Goal: Information Seeking & Learning: Learn about a topic

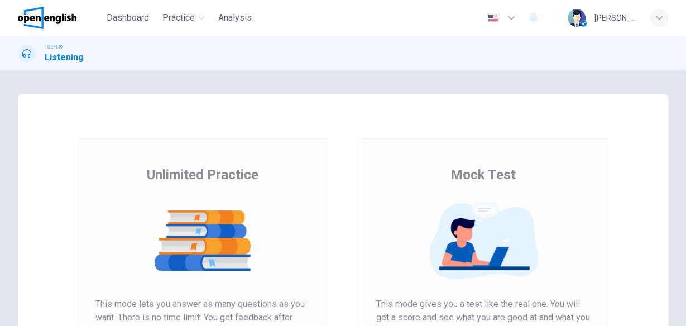
scroll to position [134, 0]
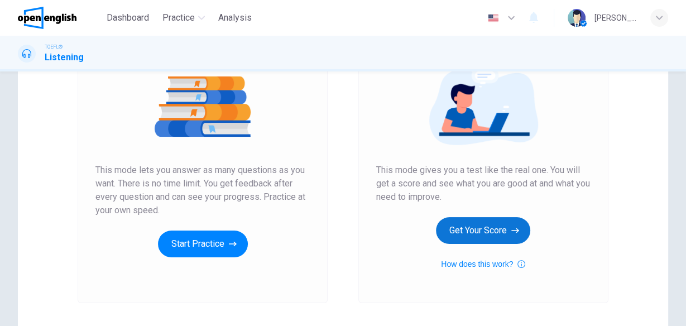
click at [487, 232] on button "Get Your Score" at bounding box center [483, 230] width 94 height 27
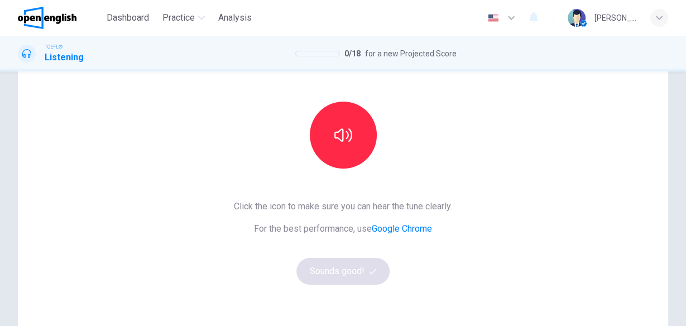
scroll to position [89, 0]
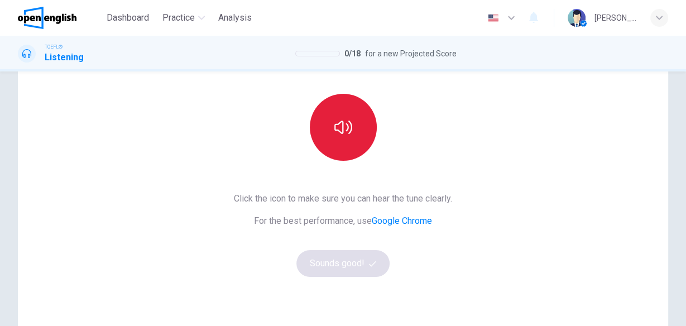
drag, startPoint x: 329, startPoint y: 123, endPoint x: 336, endPoint y: 132, distance: 11.2
click at [329, 124] on button "button" at bounding box center [343, 127] width 67 height 67
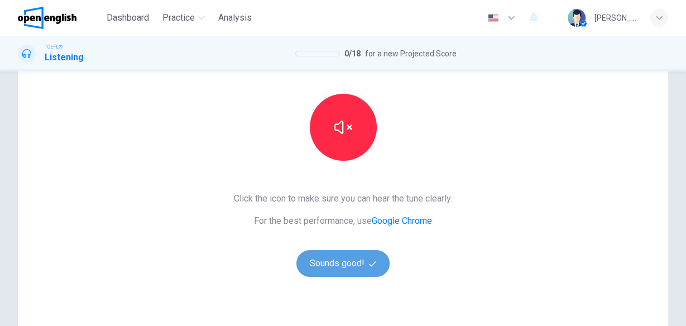
click at [342, 271] on button "Sounds good!" at bounding box center [343, 263] width 94 height 27
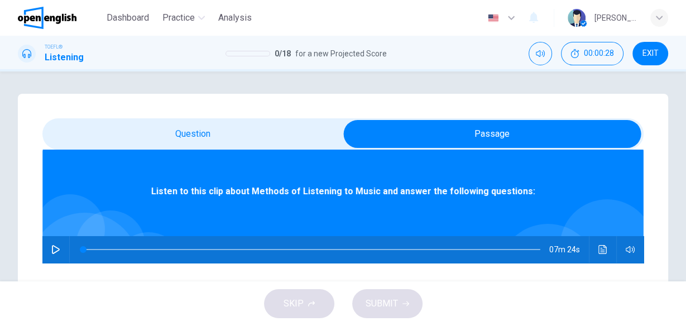
scroll to position [63, 0]
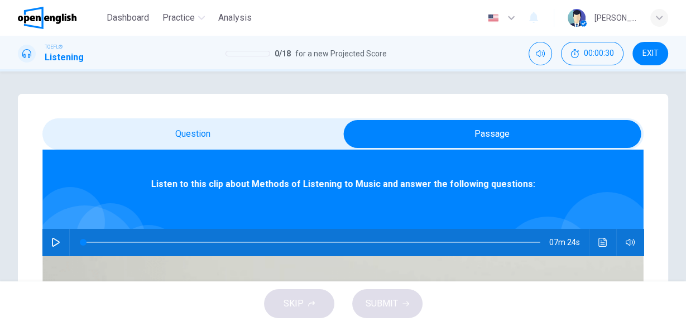
click at [65, 242] on button "button" at bounding box center [56, 242] width 18 height 27
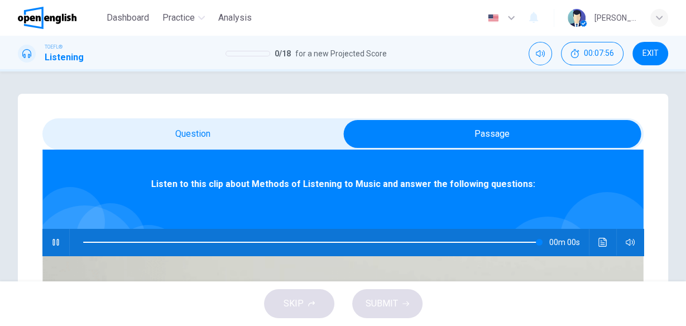
type input "*"
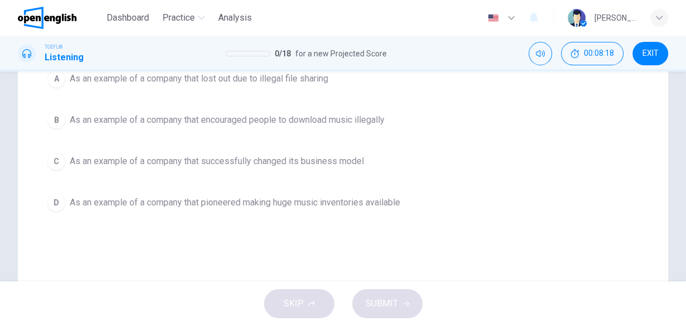
scroll to position [179, 0]
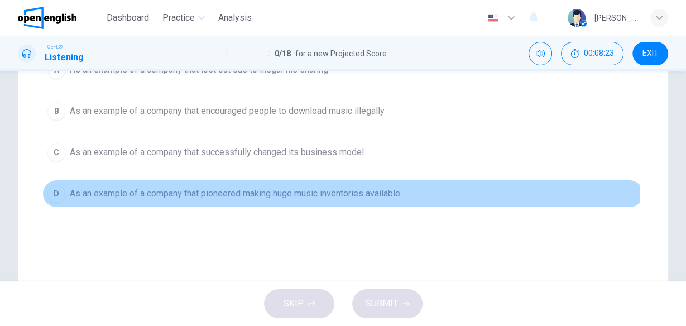
click at [272, 193] on span "As an example of a company that pioneered making huge music inventories availab…" at bounding box center [235, 193] width 330 height 13
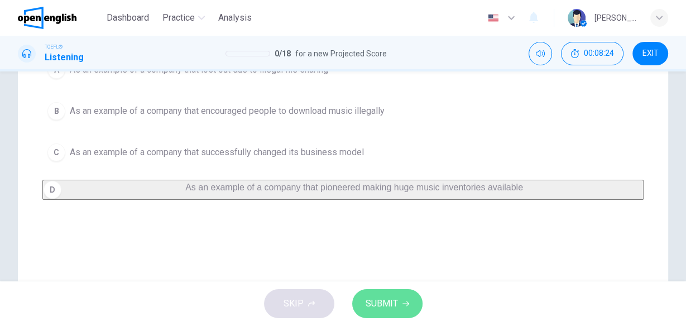
click at [375, 304] on span "SUBMIT" at bounding box center [382, 304] width 32 height 16
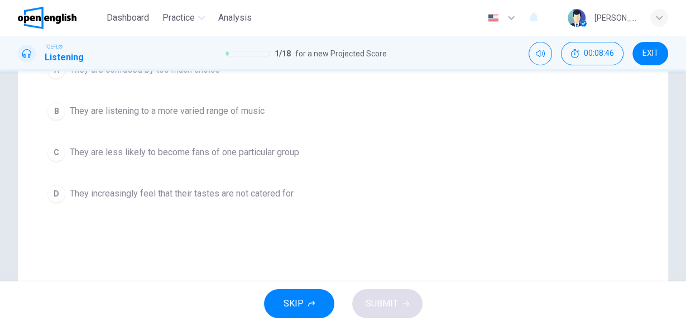
scroll to position [134, 0]
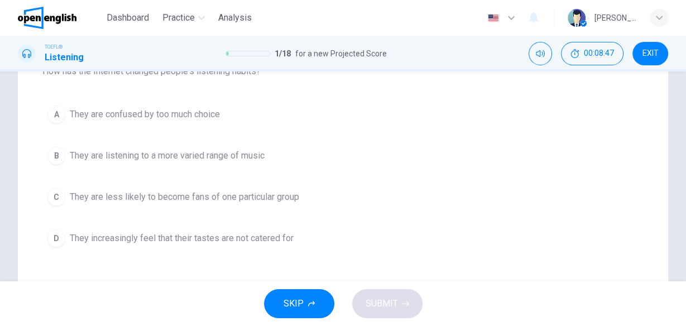
click at [231, 155] on span "They are listening to a more varied range of music" at bounding box center [167, 155] width 195 height 13
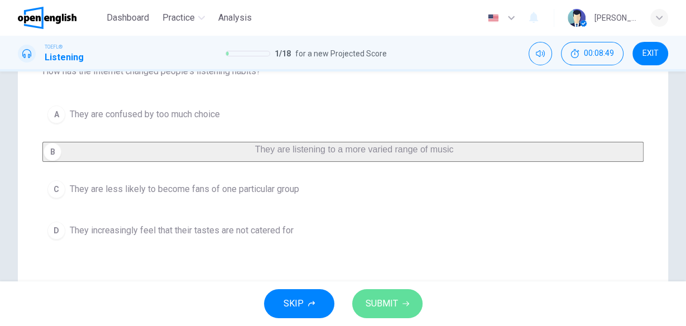
click at [381, 306] on span "SUBMIT" at bounding box center [382, 304] width 32 height 16
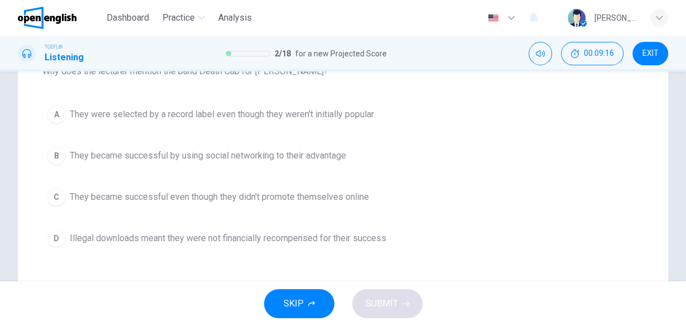
click at [313, 171] on div "A They were selected by a record label even though they weren't initially popul…" at bounding box center [342, 176] width 601 height 152
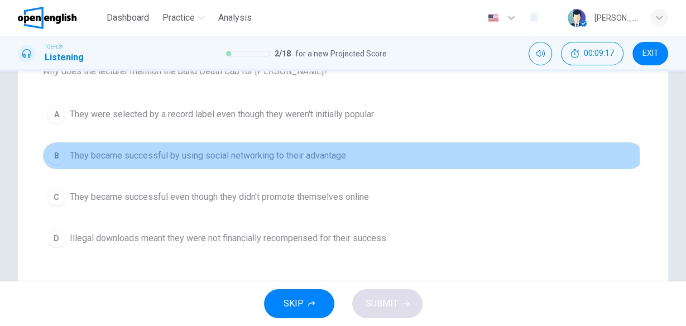
click at [316, 158] on span "They became successful by using social networking to their advantage" at bounding box center [208, 155] width 276 height 13
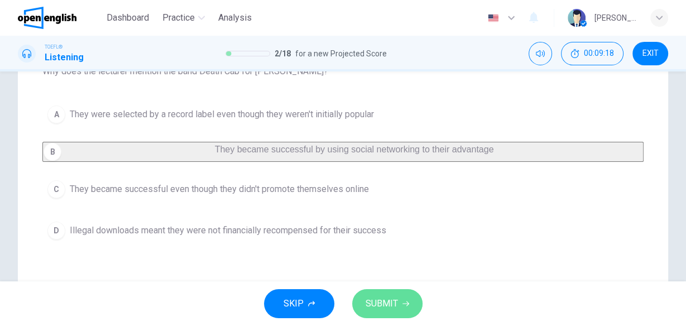
click at [380, 303] on span "SUBMIT" at bounding box center [382, 304] width 32 height 16
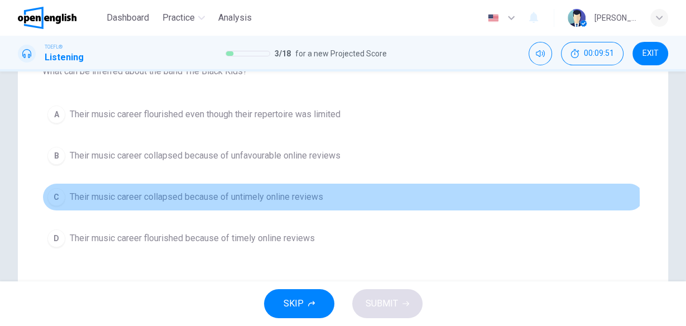
click at [244, 199] on span "Their music career collapsed because of untimely online reviews" at bounding box center [196, 196] width 253 height 13
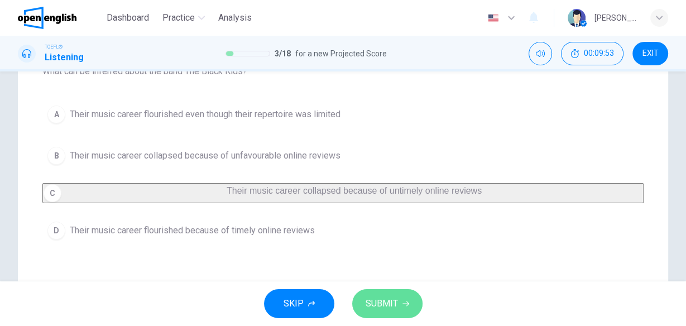
click at [375, 303] on span "SUBMIT" at bounding box center [382, 304] width 32 height 16
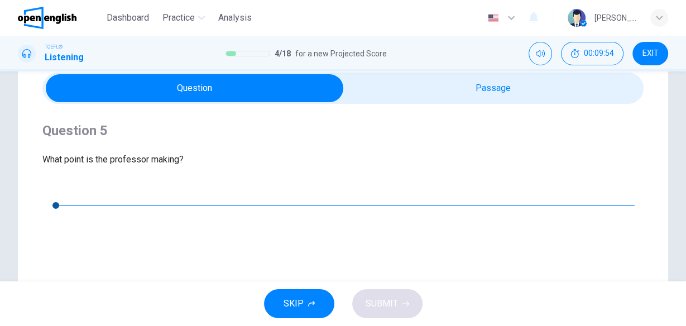
scroll to position [45, 0]
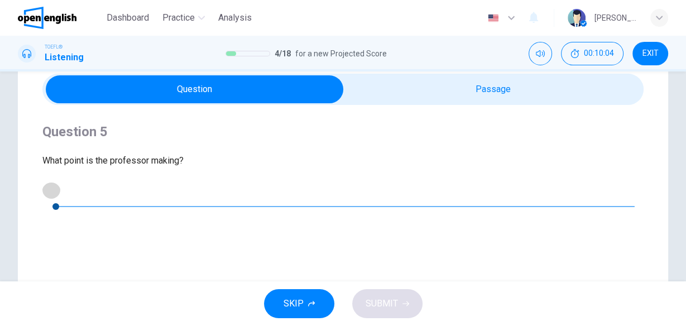
click at [55, 194] on icon "button" at bounding box center [51, 189] width 8 height 9
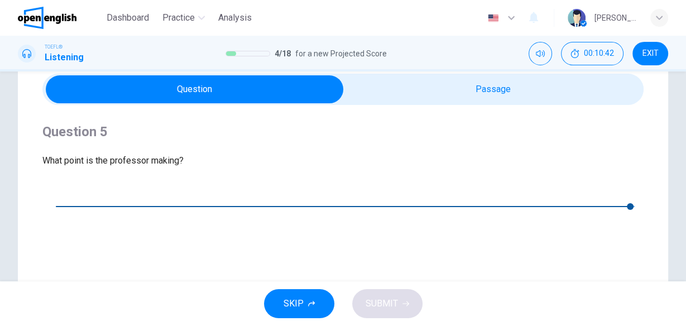
type input "*"
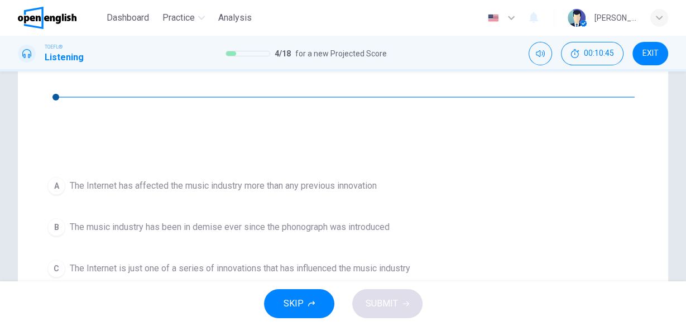
scroll to position [179, 0]
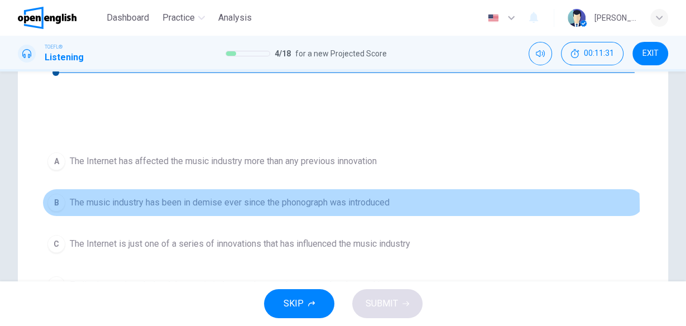
click at [186, 189] on button "B The music industry has been in demise ever since the phonograph was introduced" at bounding box center [342, 203] width 601 height 28
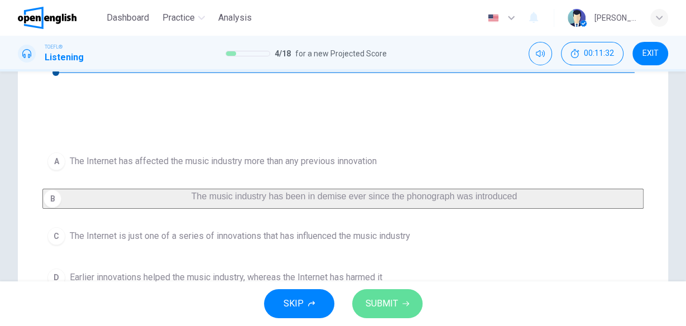
click at [407, 301] on icon "button" at bounding box center [405, 303] width 7 height 7
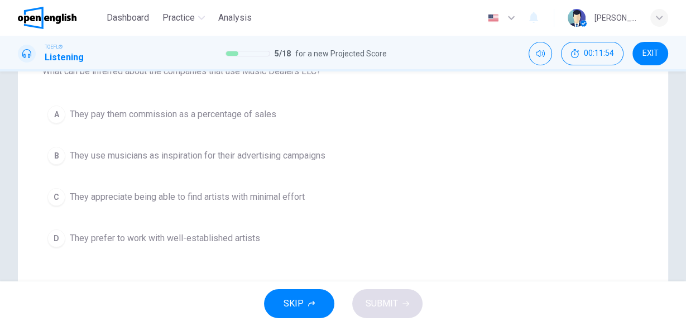
scroll to position [89, 0]
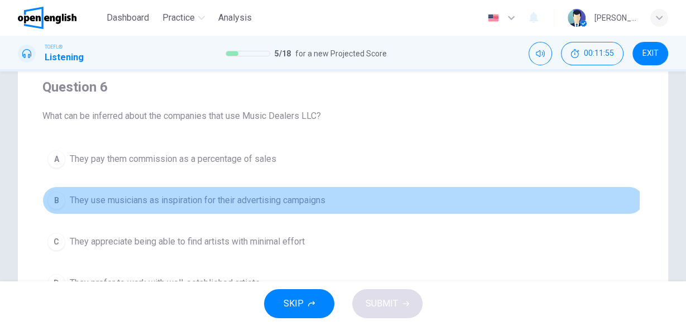
click at [140, 197] on span "They use musicians as inspiration for their advertising campaigns" at bounding box center [198, 200] width 256 height 13
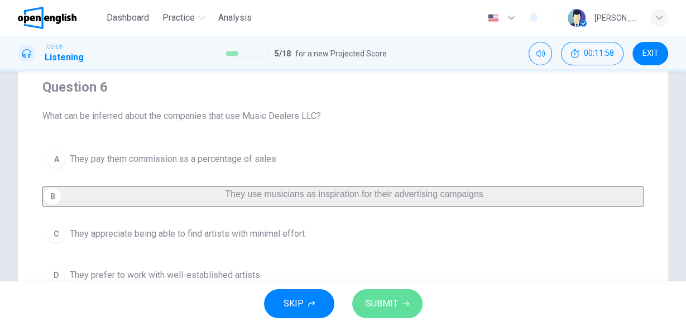
click at [395, 303] on span "SUBMIT" at bounding box center [382, 304] width 32 height 16
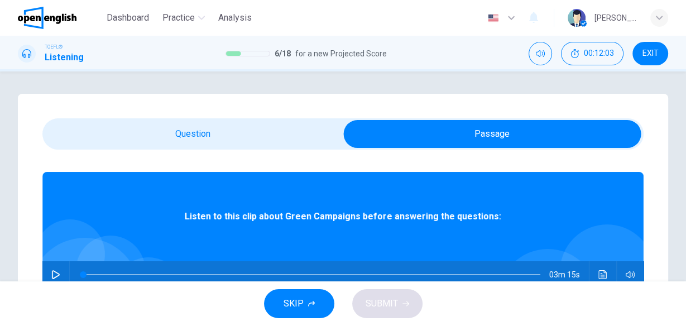
scroll to position [63, 0]
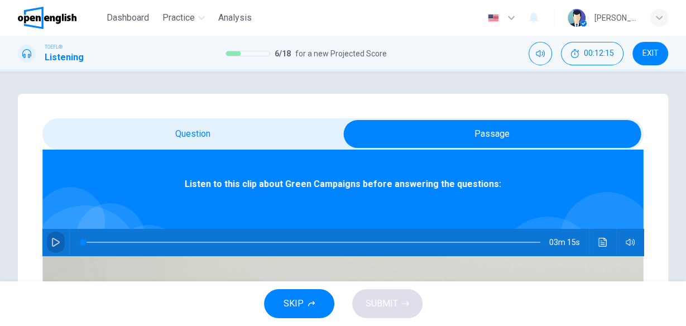
click at [60, 241] on icon "button" at bounding box center [56, 242] width 8 height 9
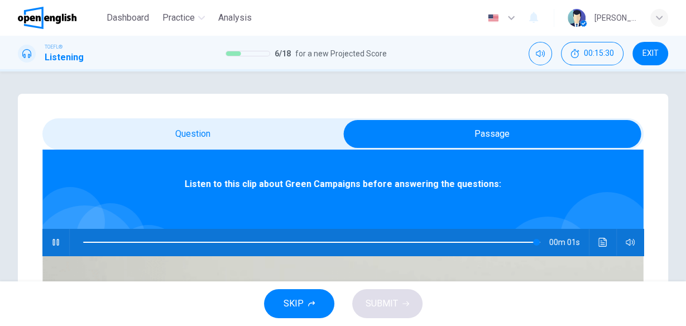
type input "***"
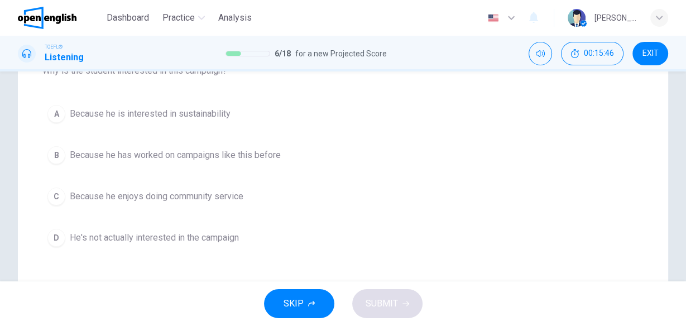
scroll to position [134, 0]
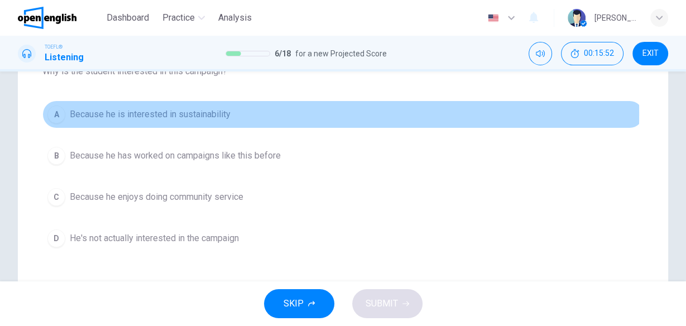
click at [136, 114] on span "Because he is interested in sustainability" at bounding box center [150, 114] width 161 height 13
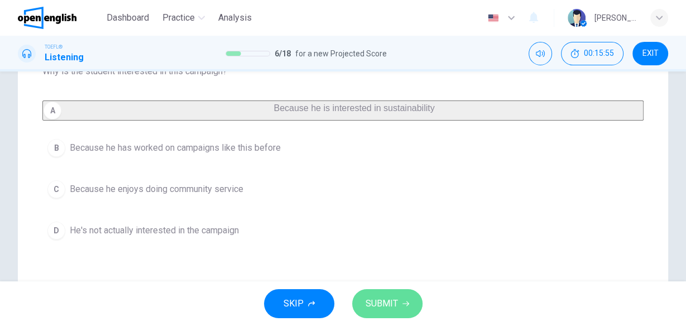
click at [387, 306] on span "SUBMIT" at bounding box center [382, 304] width 32 height 16
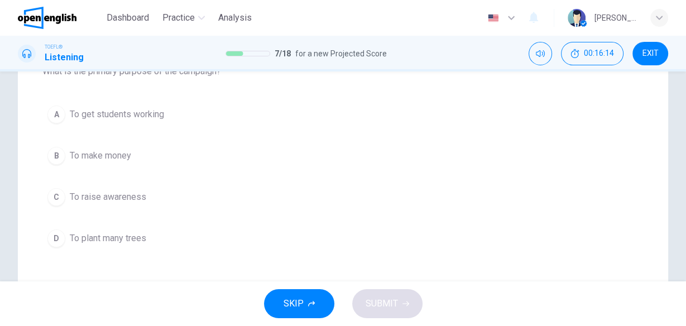
click at [128, 246] on button "D To plant many trees" at bounding box center [342, 238] width 601 height 28
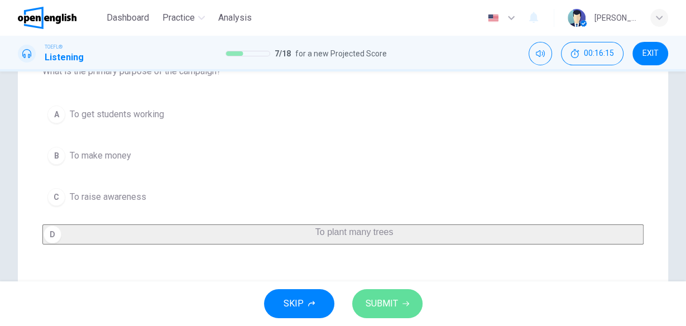
click at [383, 295] on button "SUBMIT" at bounding box center [387, 303] width 70 height 29
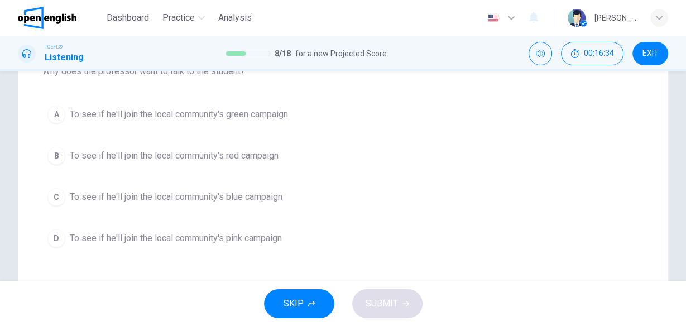
click at [246, 115] on span "To see if he'll join the local community's green campaign" at bounding box center [179, 114] width 218 height 13
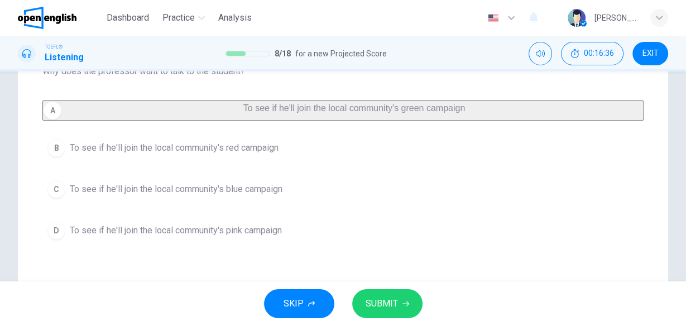
click at [384, 305] on span "SUBMIT" at bounding box center [382, 304] width 32 height 16
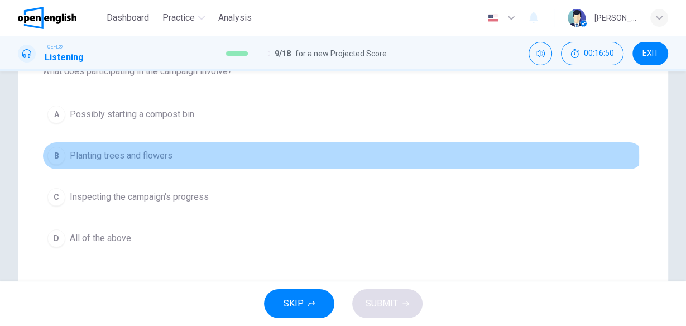
click at [118, 155] on span "Planting trees and flowers" at bounding box center [121, 155] width 103 height 13
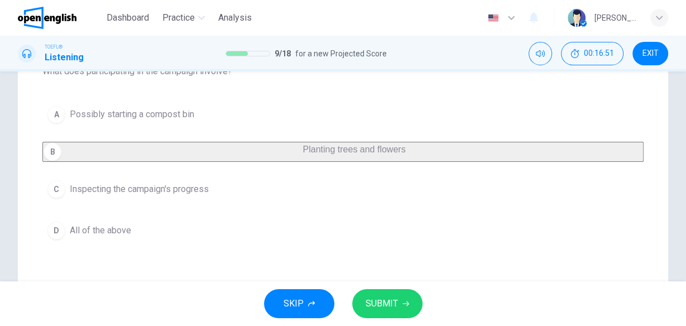
click at [120, 236] on span "All of the above" at bounding box center [100, 230] width 61 height 13
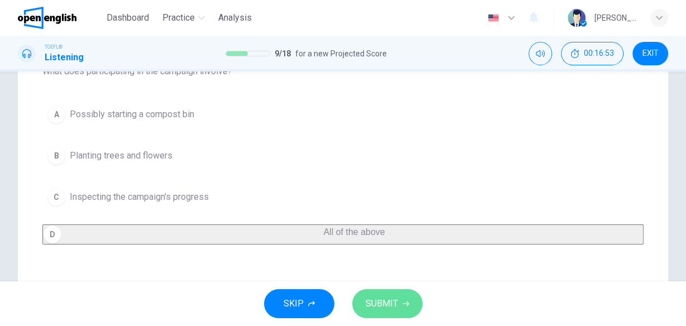
click at [371, 306] on span "SUBMIT" at bounding box center [382, 304] width 32 height 16
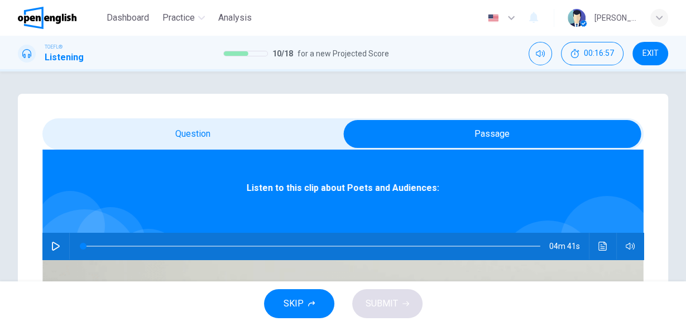
scroll to position [63, 0]
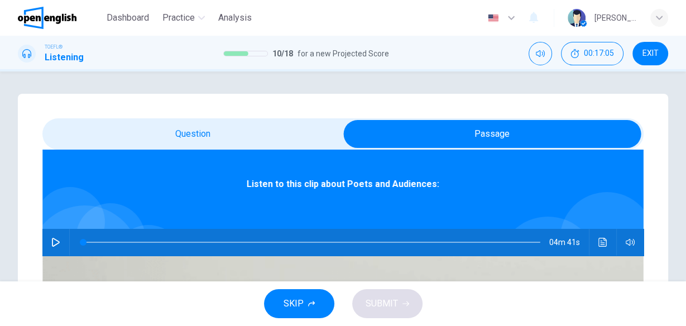
click at [60, 241] on icon "button" at bounding box center [55, 242] width 9 height 9
type input "*"
click at [178, 152] on div "Listen to this clip about Poets and Audiences: 04m 41s" at bounding box center [342, 329] width 601 height 378
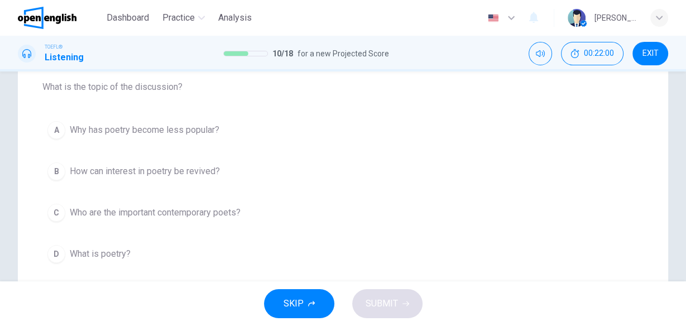
scroll to position [134, 0]
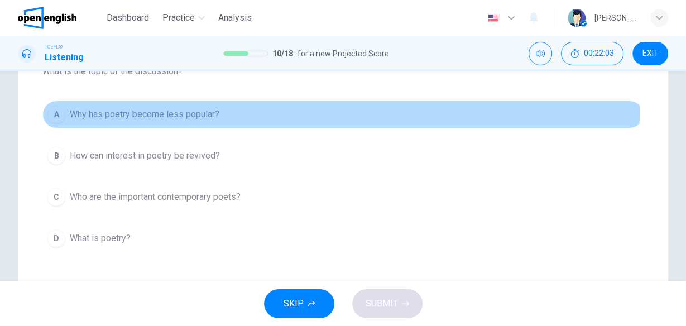
click at [147, 108] on span "Why has poetry become less popular?" at bounding box center [145, 114] width 150 height 13
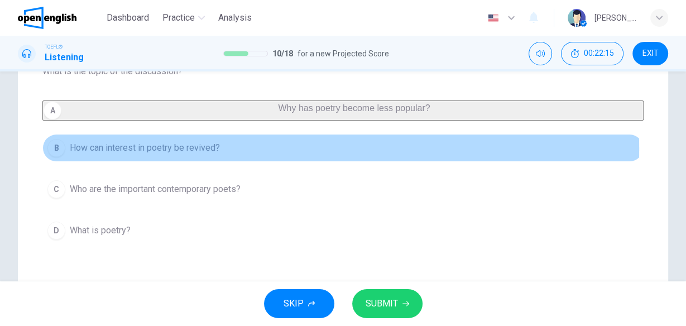
click at [212, 155] on span "How can interest in poetry be revived?" at bounding box center [145, 147] width 150 height 13
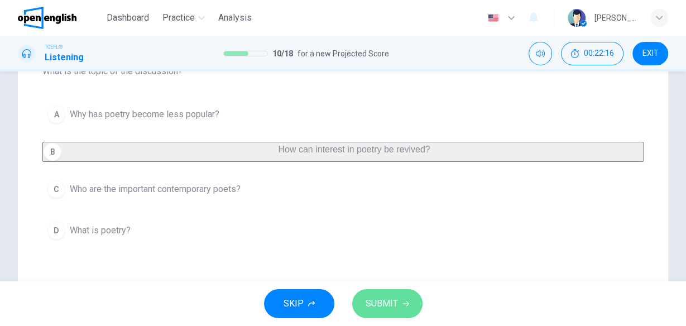
click at [379, 303] on span "SUBMIT" at bounding box center [382, 304] width 32 height 16
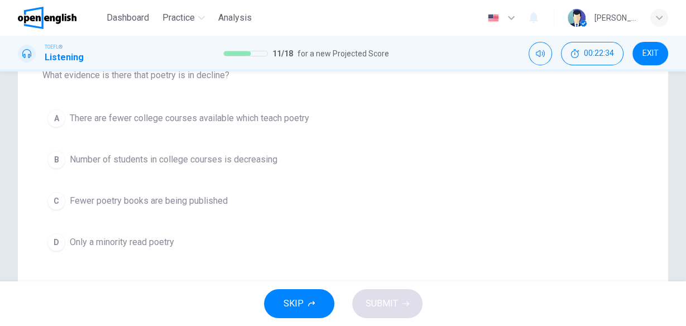
scroll to position [179, 0]
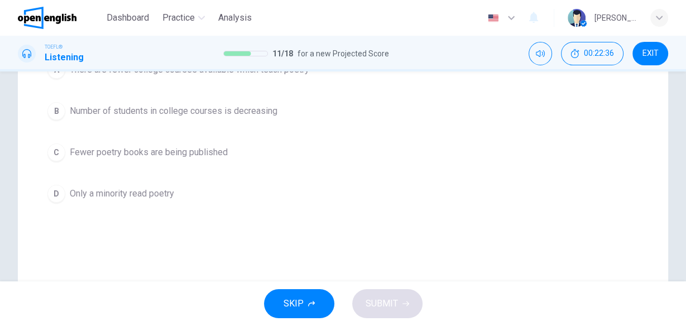
click at [194, 149] on span "Fewer poetry books are being published" at bounding box center [149, 152] width 158 height 13
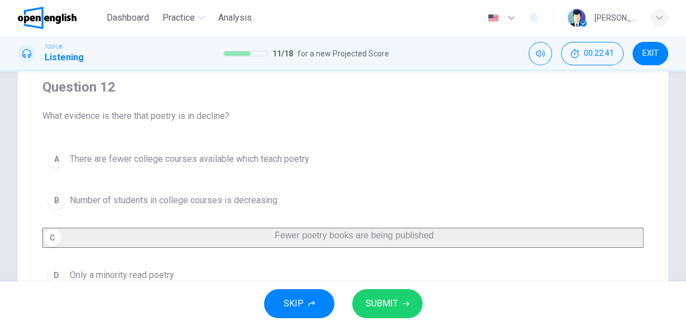
scroll to position [134, 0]
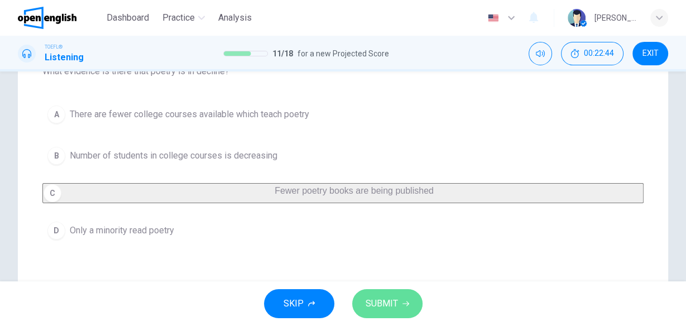
click at [390, 305] on span "SUBMIT" at bounding box center [382, 304] width 32 height 16
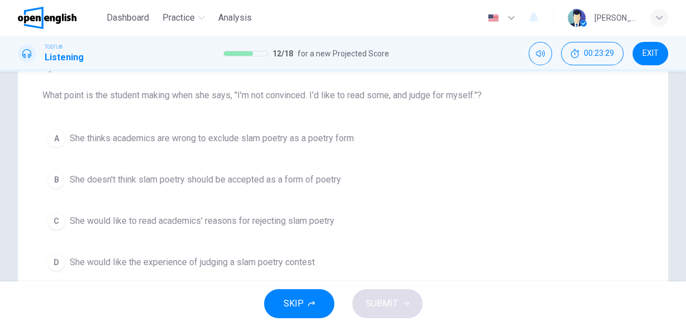
scroll to position [89, 0]
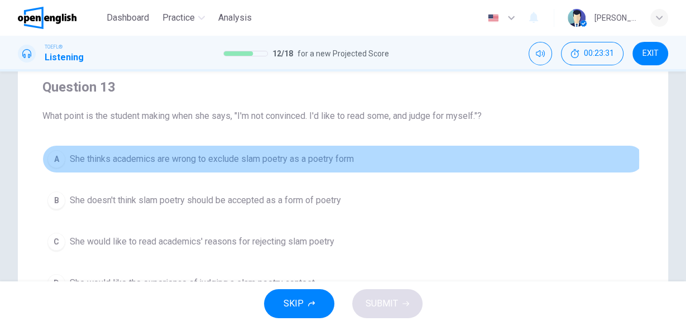
click at [186, 160] on span "She thinks academics are wrong to exclude slam poetry as a poetry form" at bounding box center [212, 158] width 284 height 13
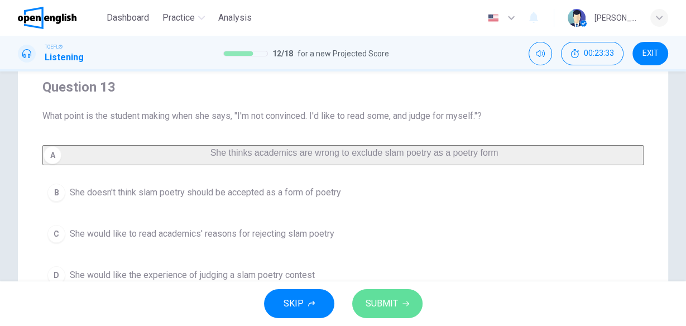
click at [391, 310] on span "SUBMIT" at bounding box center [382, 304] width 32 height 16
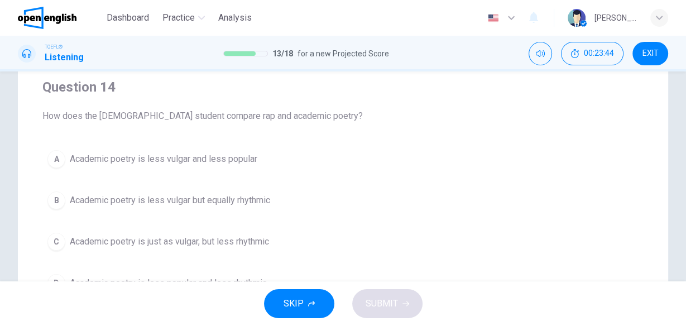
scroll to position [134, 0]
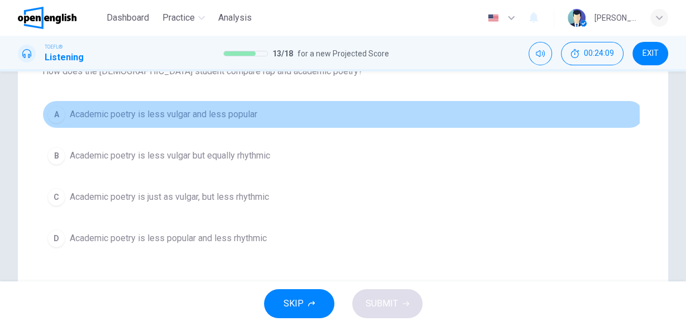
click at [239, 118] on span "Academic poetry is less vulgar and less popular" at bounding box center [164, 114] width 188 height 13
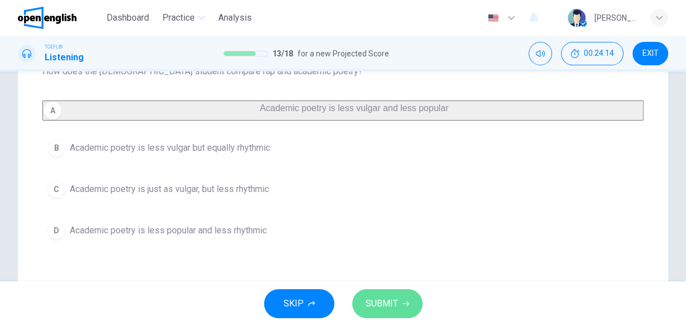
click at [379, 308] on span "SUBMIT" at bounding box center [382, 304] width 32 height 16
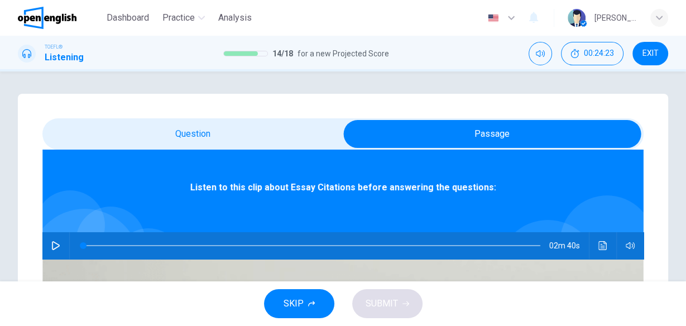
scroll to position [63, 0]
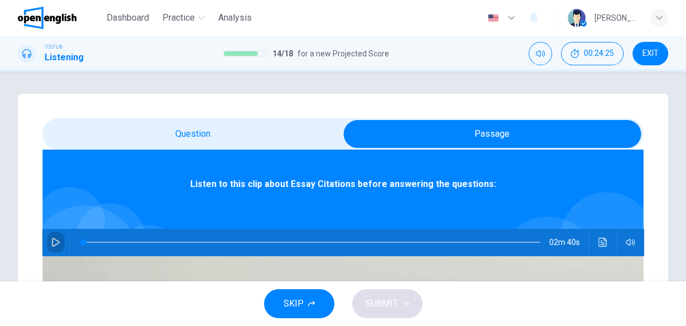
click at [60, 240] on icon "button" at bounding box center [55, 242] width 9 height 9
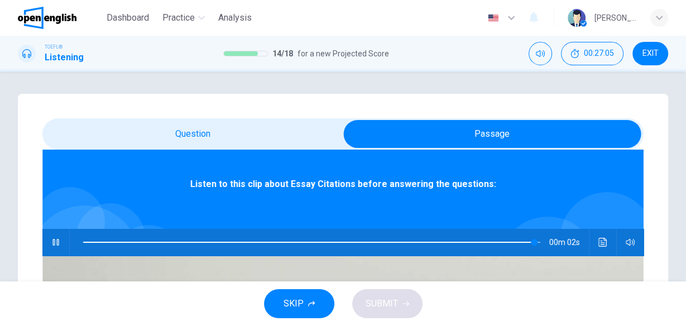
type input "**"
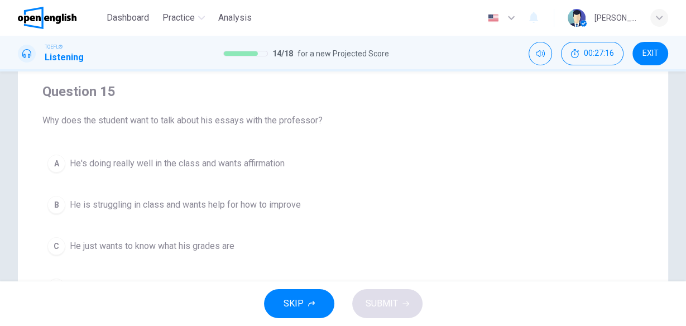
scroll to position [134, 0]
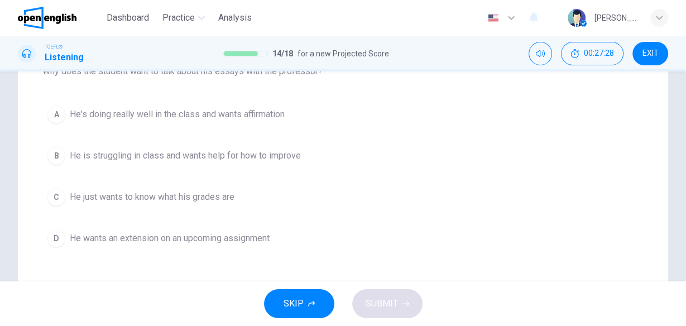
click at [159, 153] on span "He is struggling in class and wants help for how to improve" at bounding box center [185, 155] width 231 height 13
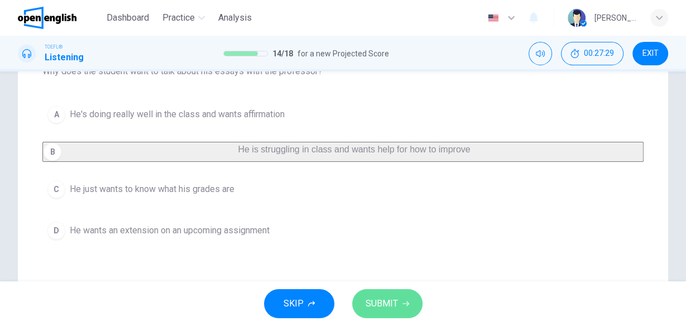
click at [396, 296] on span "SUBMIT" at bounding box center [382, 304] width 32 height 16
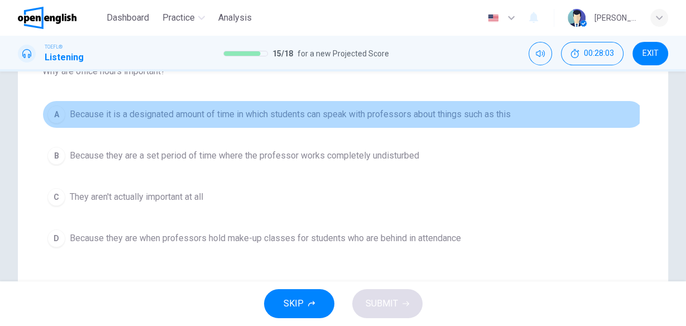
click at [220, 112] on span "Because it is a designated amount of time in which students can speak with prof…" at bounding box center [290, 114] width 441 height 13
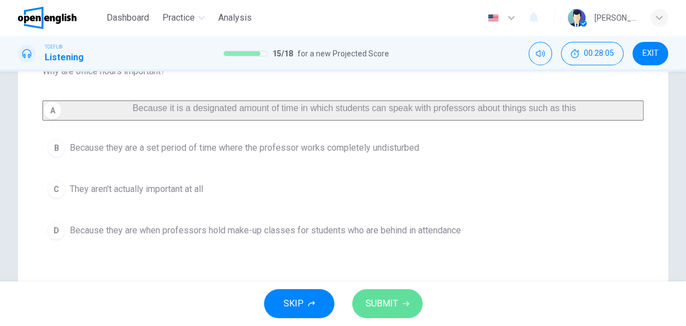
click at [385, 299] on span "SUBMIT" at bounding box center [382, 304] width 32 height 16
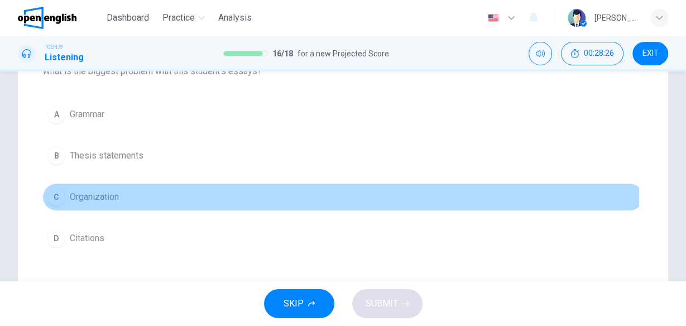
click at [112, 193] on span "Organization" at bounding box center [94, 196] width 49 height 13
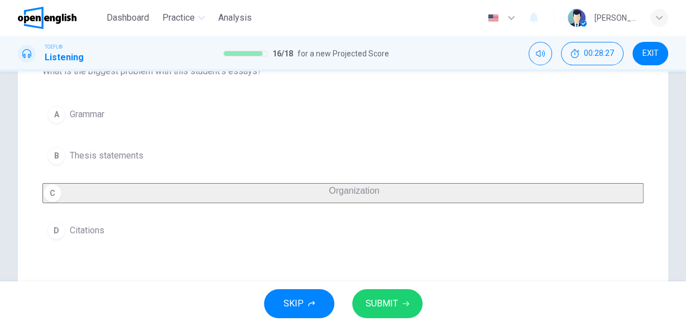
click at [386, 305] on span "SUBMIT" at bounding box center [382, 304] width 32 height 16
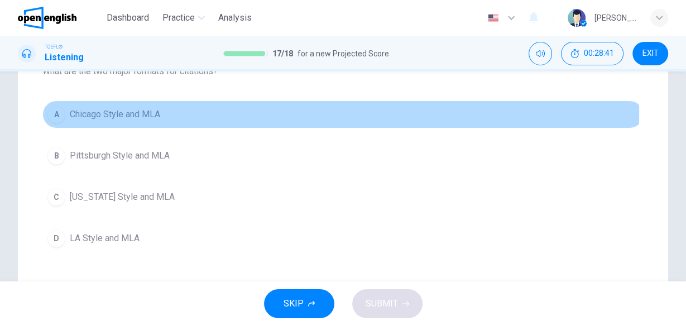
click at [123, 112] on span "Chicago Style and MLA" at bounding box center [115, 114] width 90 height 13
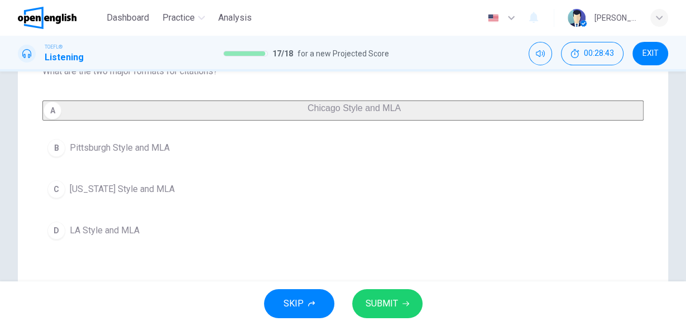
click at [382, 303] on span "SUBMIT" at bounding box center [382, 304] width 32 height 16
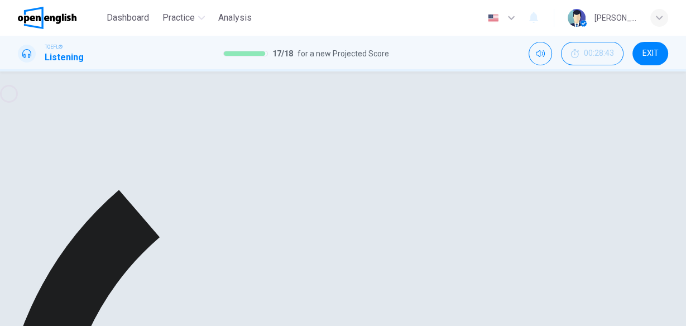
scroll to position [0, 0]
